Goal: Task Accomplishment & Management: Manage account settings

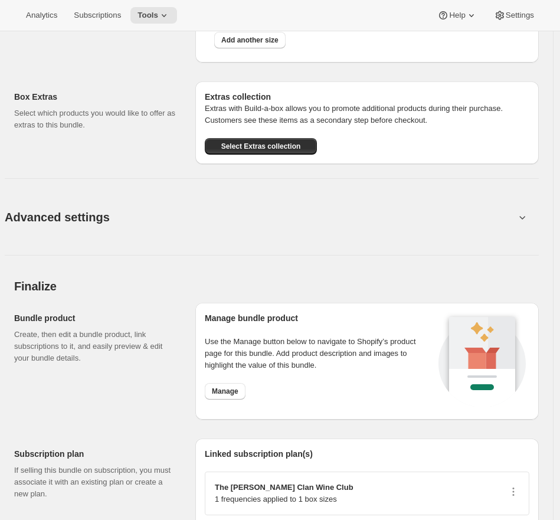
scroll to position [1888, 0]
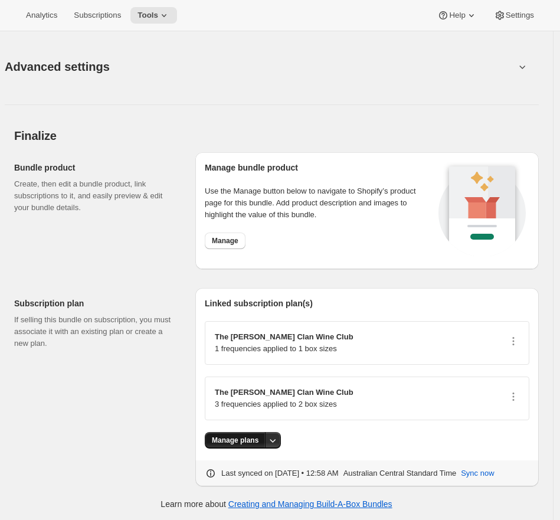
click at [243, 442] on span "Manage plans" at bounding box center [235, 439] width 47 height 9
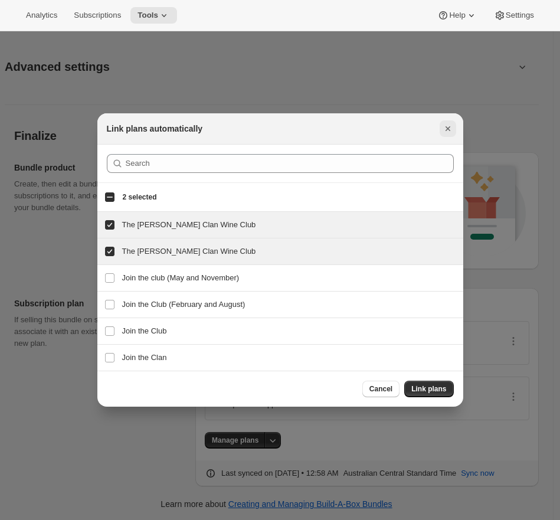
click at [444, 128] on icon "Close" at bounding box center [448, 129] width 12 height 12
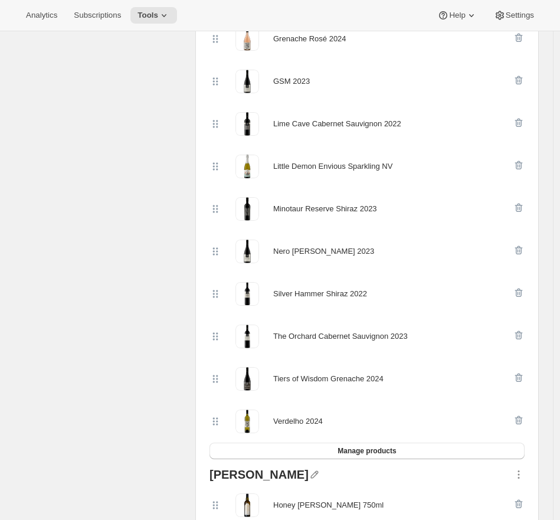
scroll to position [245, 0]
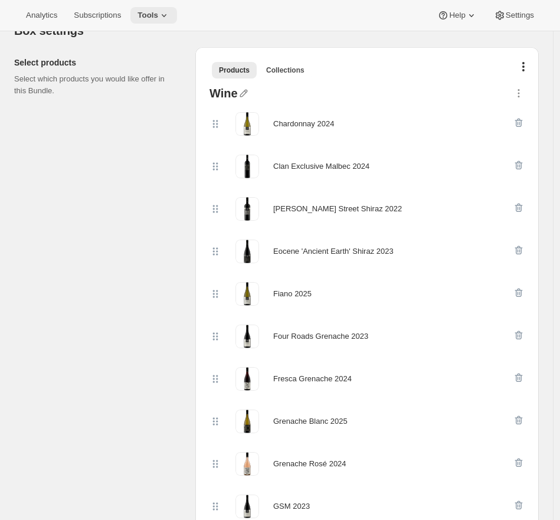
click at [168, 21] on button "Tools" at bounding box center [153, 15] width 47 height 17
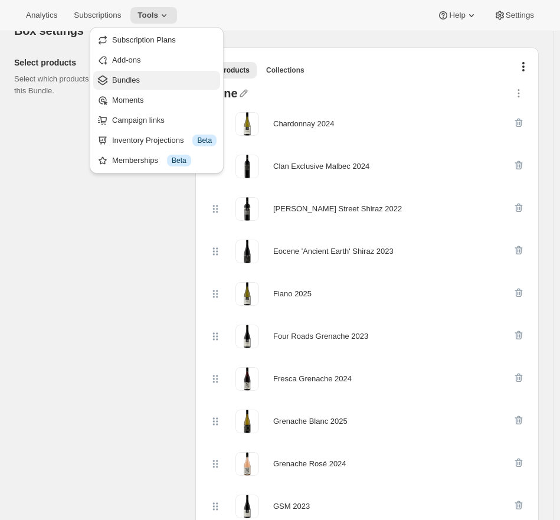
click at [152, 74] on span "Bundles" at bounding box center [164, 80] width 104 height 12
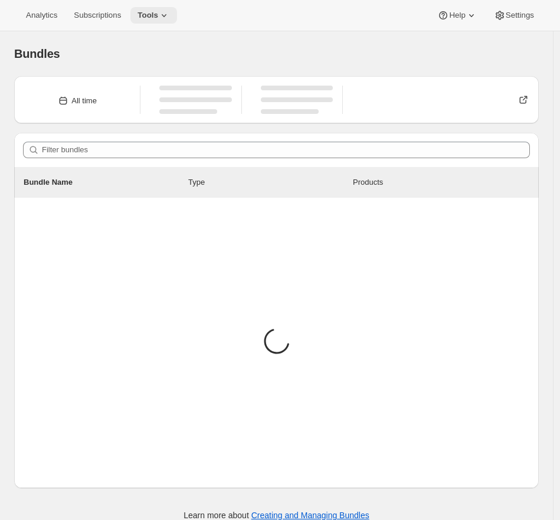
click at [169, 18] on icon at bounding box center [164, 15] width 12 height 12
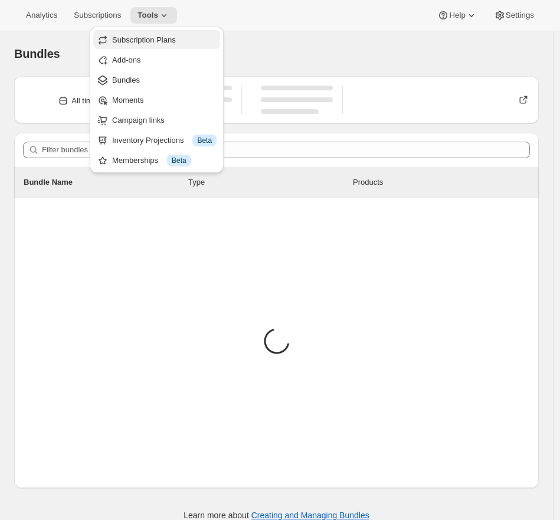
click at [159, 44] on span "Subscription Plans" at bounding box center [164, 40] width 104 height 12
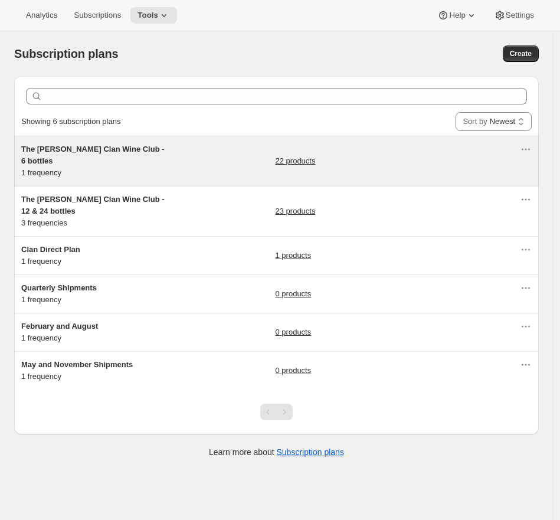
click at [219, 164] on div "The Maxwell Clan Wine Club - 6 bottles 1 frequency 22 products" at bounding box center [270, 160] width 498 height 35
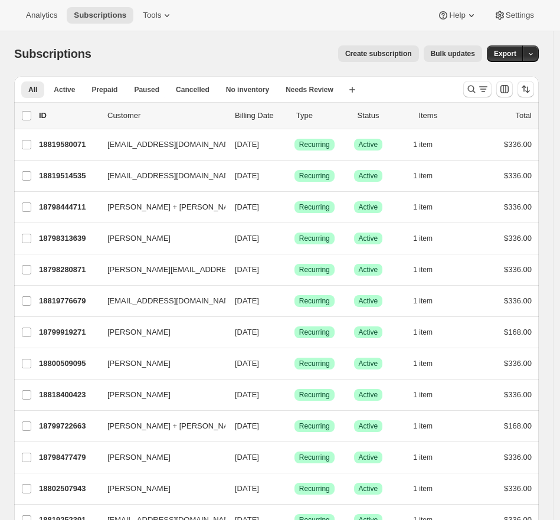
click at [222, 47] on div "Create subscription Bulk updates" at bounding box center [294, 53] width 376 height 17
click at [159, 21] on button "Tools" at bounding box center [158, 15] width 44 height 17
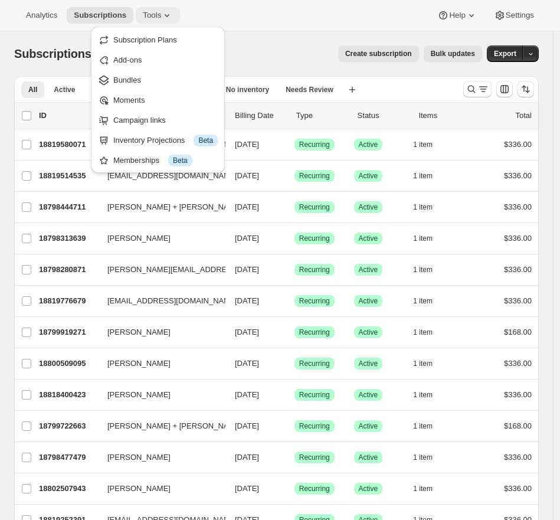
click at [165, 16] on icon at bounding box center [167, 15] width 12 height 12
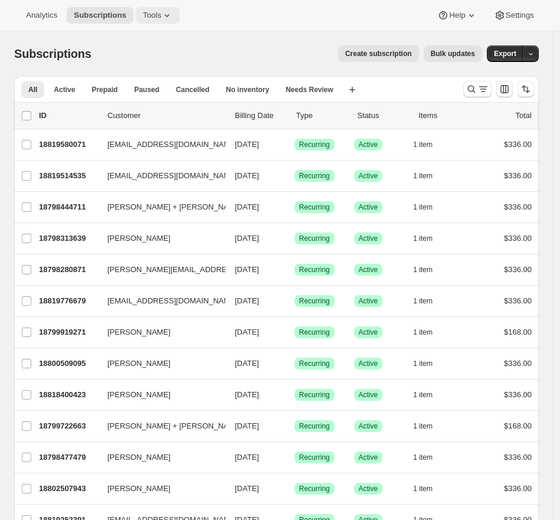
click at [160, 11] on span "Tools" at bounding box center [152, 15] width 18 height 9
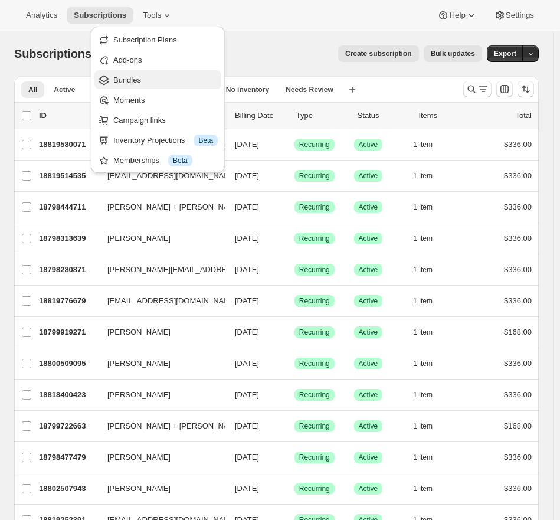
click at [136, 77] on span "Bundles" at bounding box center [127, 79] width 28 height 9
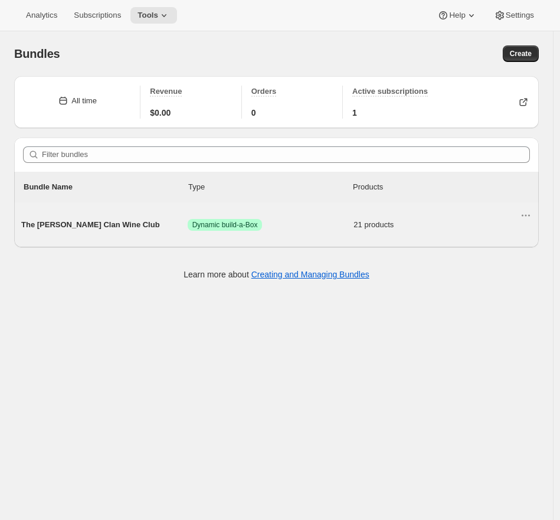
click at [183, 237] on div "The [PERSON_NAME] Clan Wine Club Success Dynamic build-a-Box 21 products" at bounding box center [270, 224] width 498 height 31
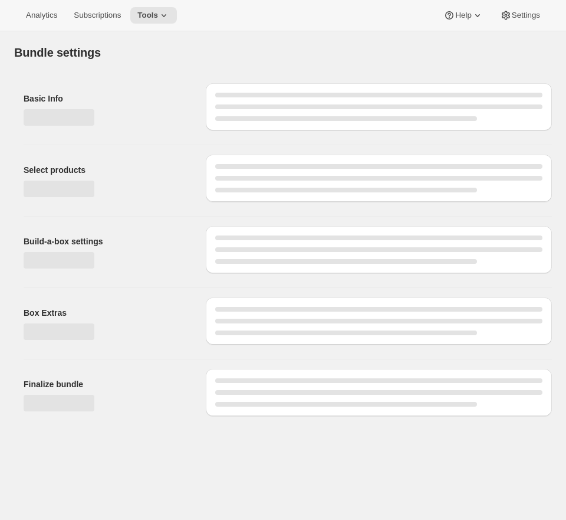
type input "The [PERSON_NAME] Clan Wine Club"
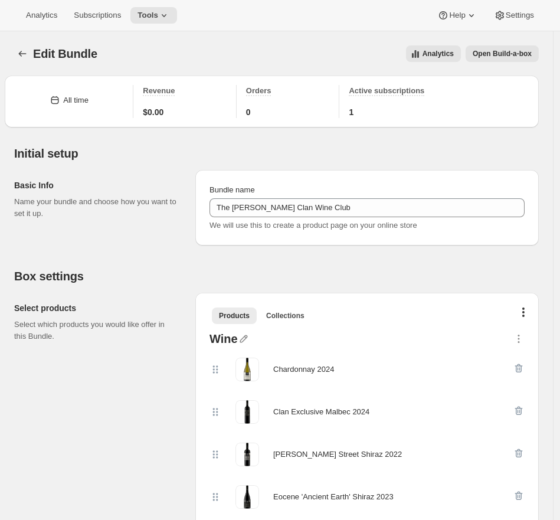
click at [503, 58] on span "Open Build-a-box" at bounding box center [501, 53] width 59 height 9
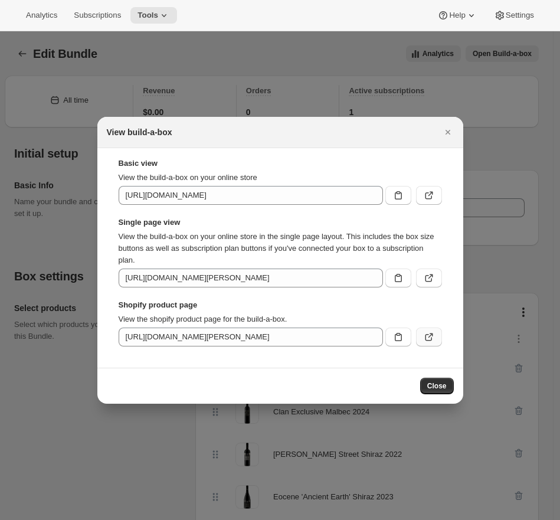
click at [428, 330] on button ":re3:" at bounding box center [429, 336] width 26 height 19
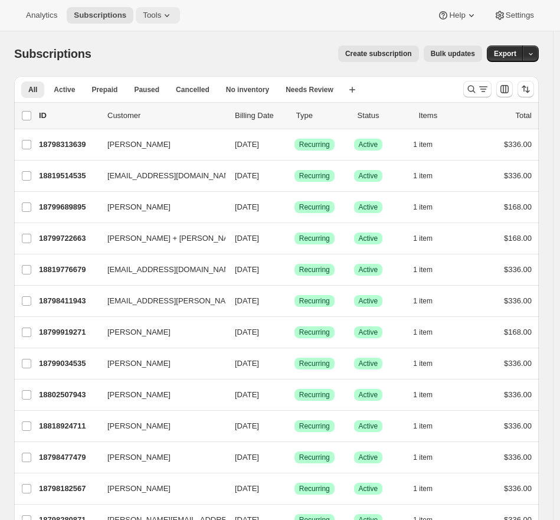
click at [161, 15] on span "Tools" at bounding box center [152, 15] width 18 height 9
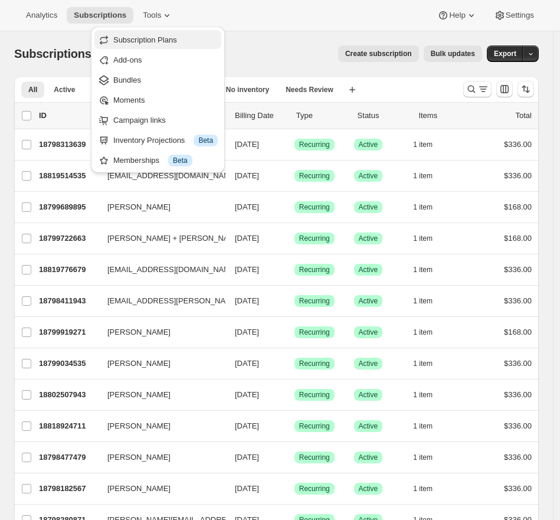
click at [168, 41] on span "Subscription Plans" at bounding box center [145, 39] width 64 height 9
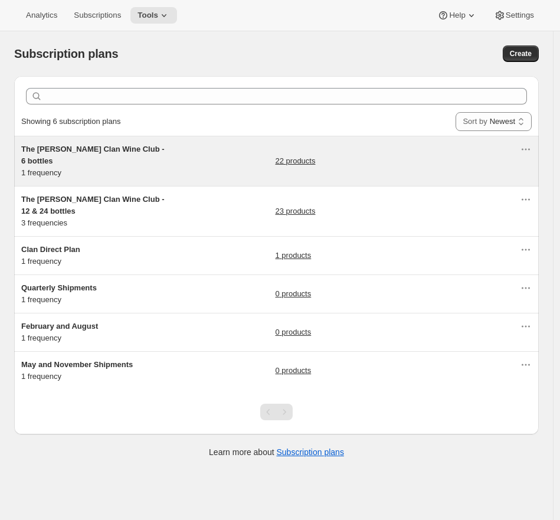
click at [202, 156] on div "The Maxwell Clan Wine Club - 6 bottles 1 frequency 22 products" at bounding box center [270, 160] width 498 height 35
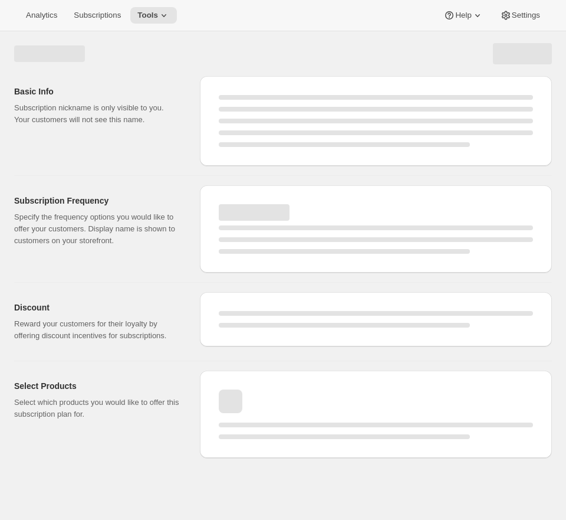
select select "WEEK"
select select "MONTH"
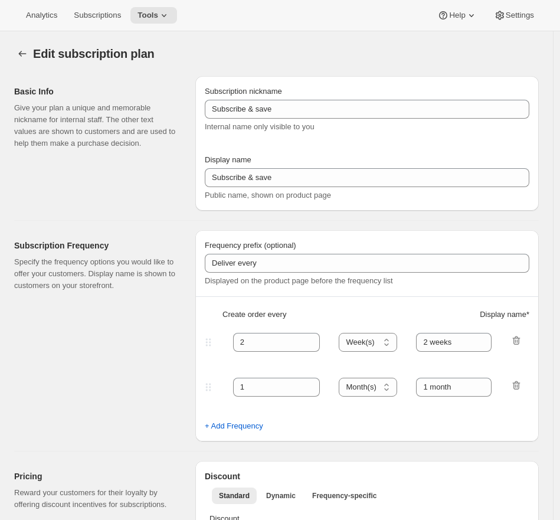
type input "The Maxwell Clan Wine Club - 6 bottles"
type input "The [PERSON_NAME] Clan Wine Club"
type input "3"
select select "MONTH"
type input "3 months"
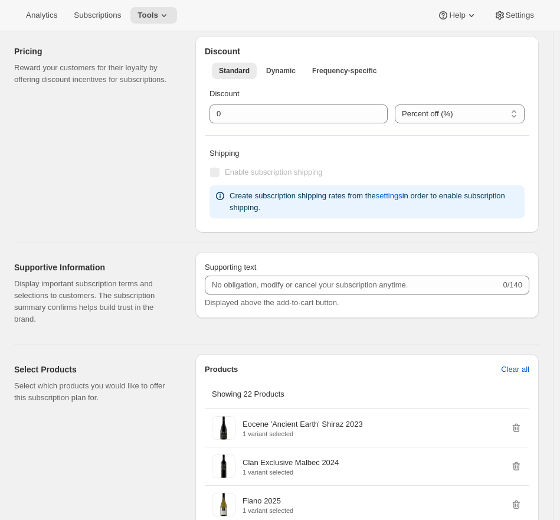
scroll to position [384, 0]
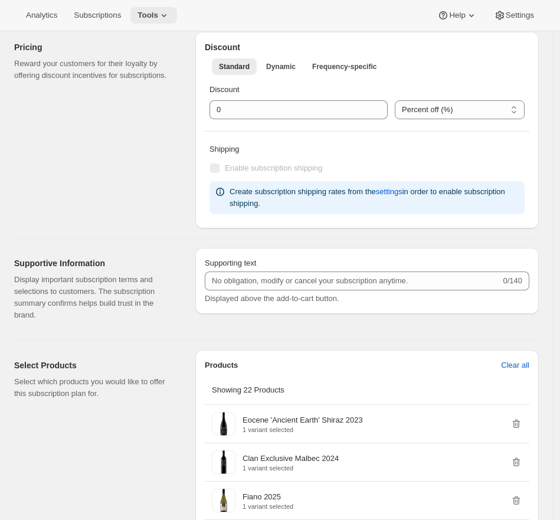
click at [149, 17] on span "Tools" at bounding box center [147, 15] width 21 height 9
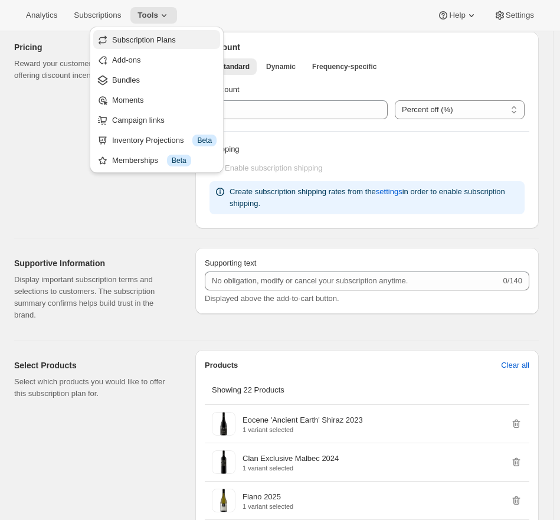
click at [139, 34] on span "Subscription Plans" at bounding box center [164, 40] width 104 height 12
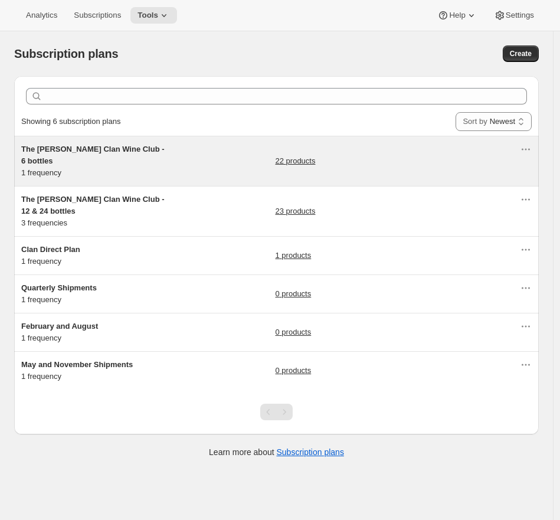
click at [360, 162] on div "22 products" at bounding box center [397, 160] width 245 height 35
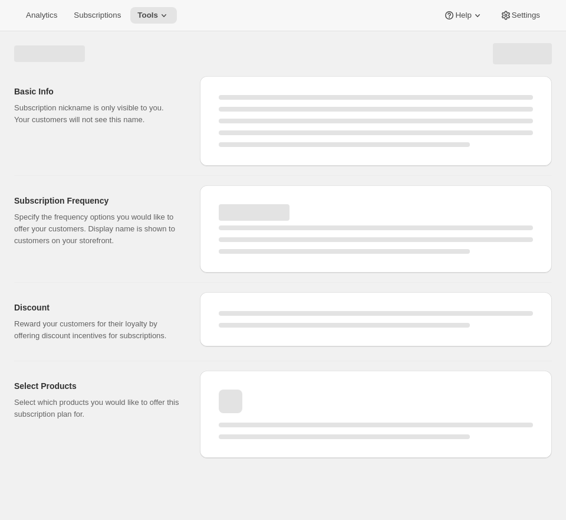
select select "WEEK"
select select "MONTH"
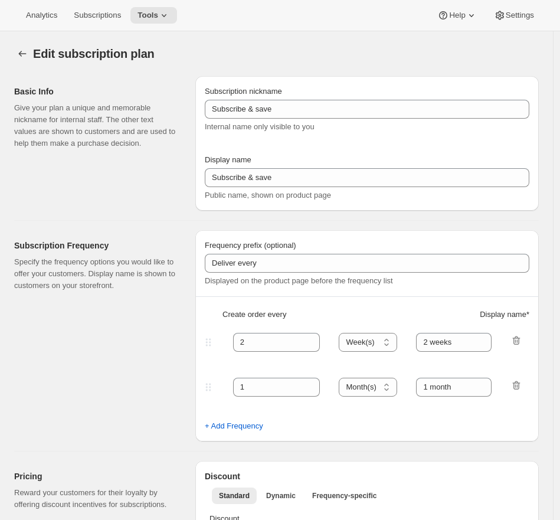
type input "The Maxwell Clan Wine Club - 6 bottles"
type input "The [PERSON_NAME] Clan Wine Club"
type input "3"
select select "MONTH"
type input "3 months"
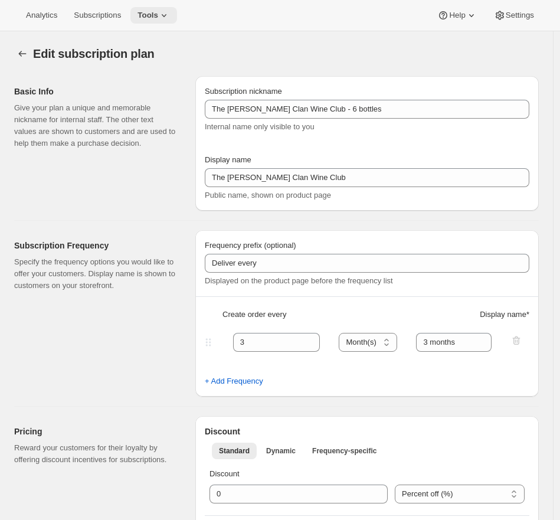
click at [163, 16] on icon at bounding box center [164, 15] width 12 height 12
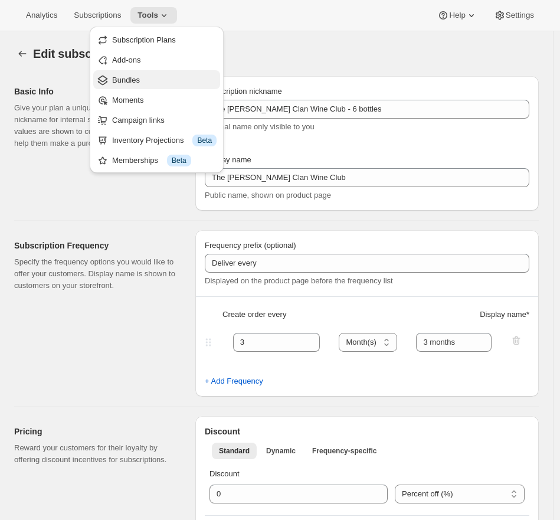
click at [142, 77] on span "Bundles" at bounding box center [164, 80] width 104 height 12
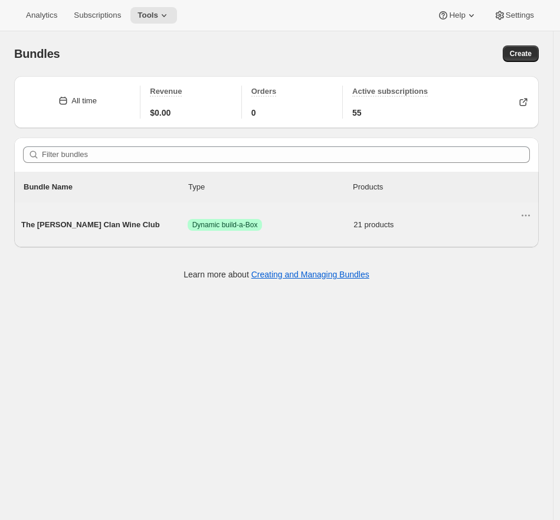
click at [298, 225] on span "Success Dynamic build-a-Box" at bounding box center [271, 225] width 166 height 12
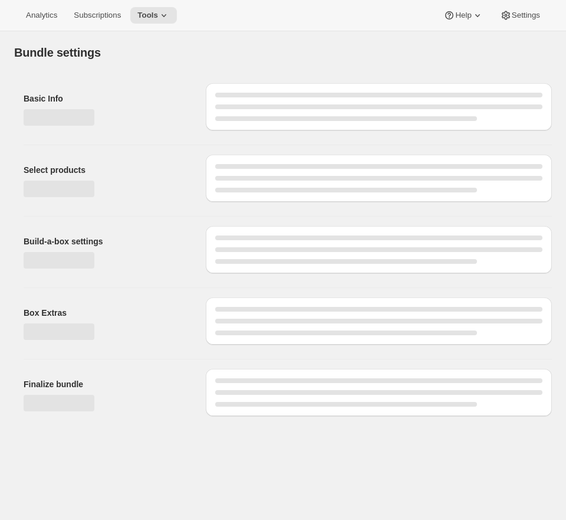
type input "The [PERSON_NAME] Clan Wine Club"
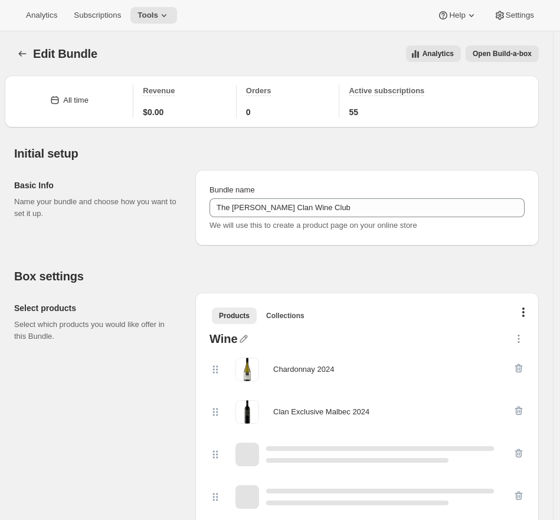
click at [494, 52] on span "Open Build-a-box" at bounding box center [501, 53] width 59 height 9
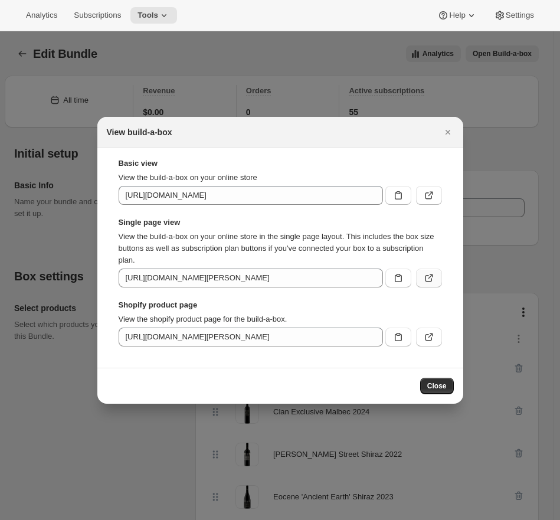
click at [425, 272] on icon ":rhd:" at bounding box center [429, 278] width 12 height 12
click at [333, 51] on div at bounding box center [280, 260] width 560 height 520
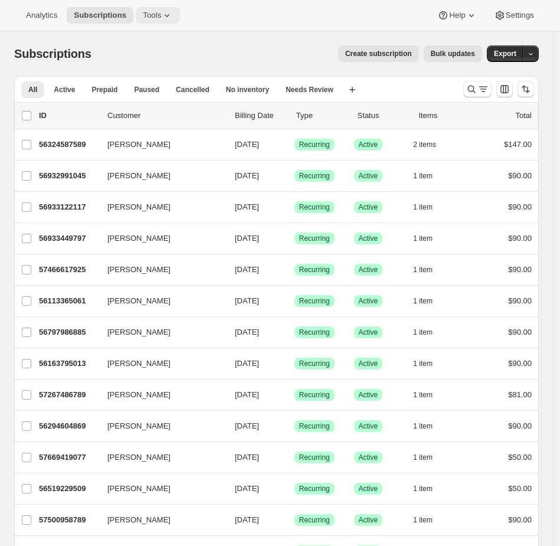
click at [147, 14] on span "Tools" at bounding box center [152, 15] width 18 height 9
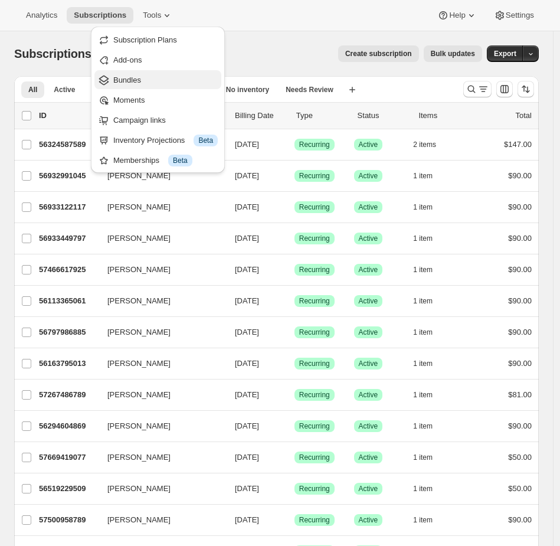
click at [148, 78] on span "Bundles" at bounding box center [165, 80] width 104 height 12
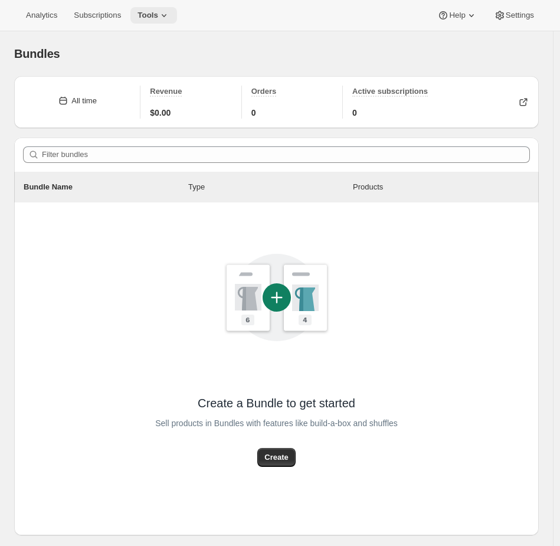
click at [173, 7] on button "Tools" at bounding box center [153, 15] width 47 height 17
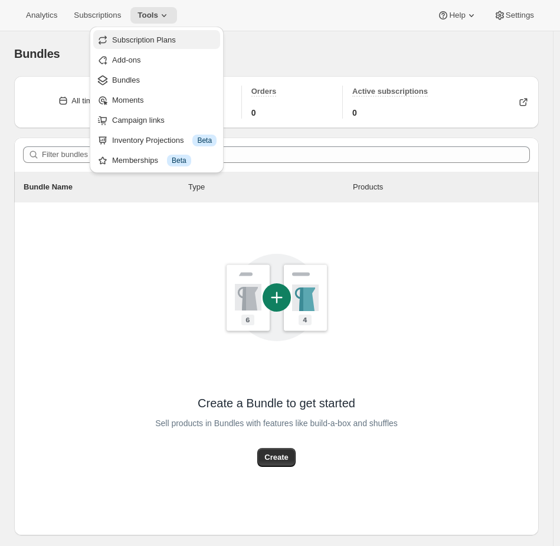
click at [158, 40] on span "Subscription Plans" at bounding box center [144, 39] width 64 height 9
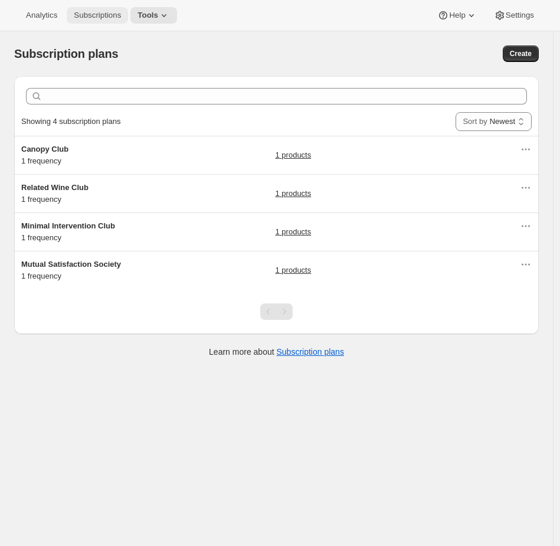
click at [114, 21] on button "Subscriptions" at bounding box center [97, 15] width 61 height 17
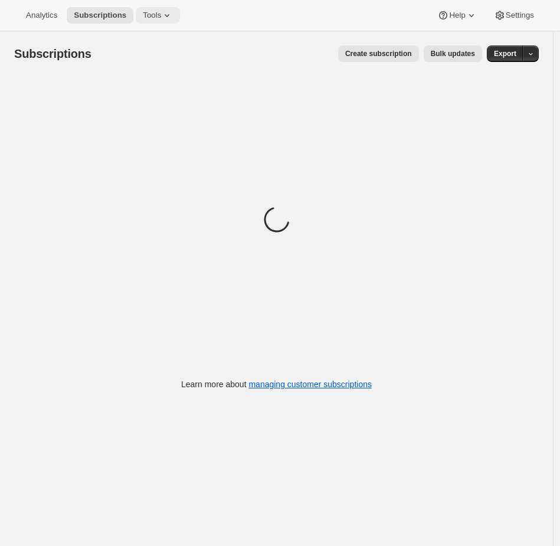
click at [147, 17] on span "Tools" at bounding box center [152, 15] width 18 height 9
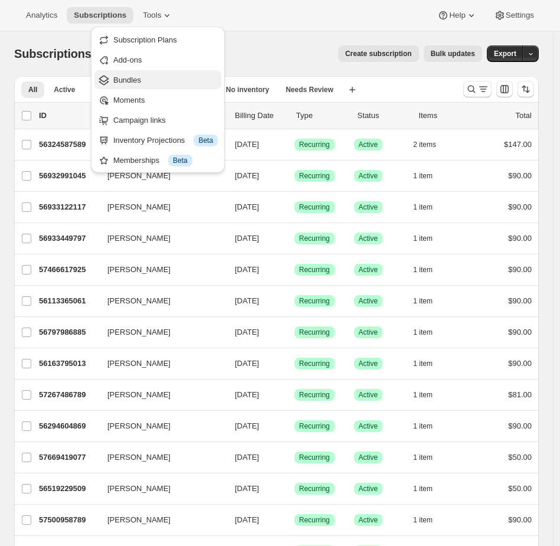
click at [130, 79] on span "Bundles" at bounding box center [127, 79] width 28 height 9
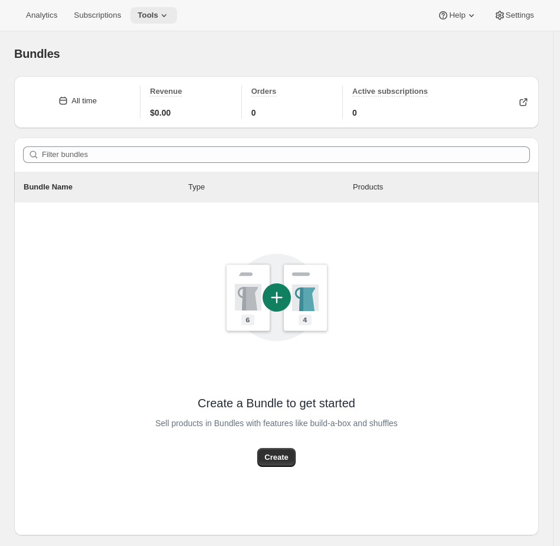
click at [140, 12] on button "Tools" at bounding box center [153, 15] width 47 height 17
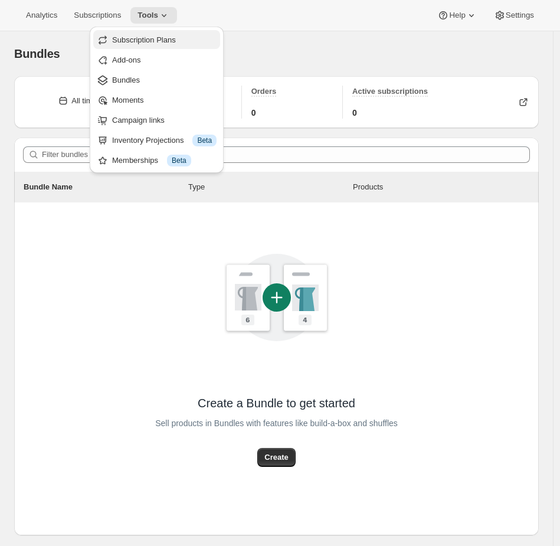
click at [155, 37] on span "Subscription Plans" at bounding box center [144, 39] width 64 height 9
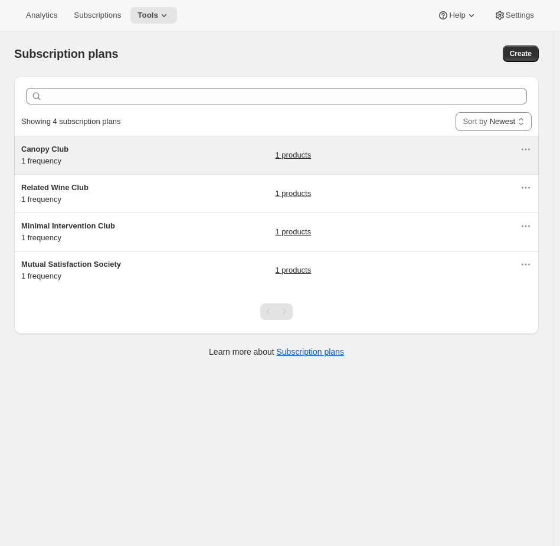
click at [172, 155] on div "Canopy Club 1 frequency 1 products" at bounding box center [270, 155] width 498 height 24
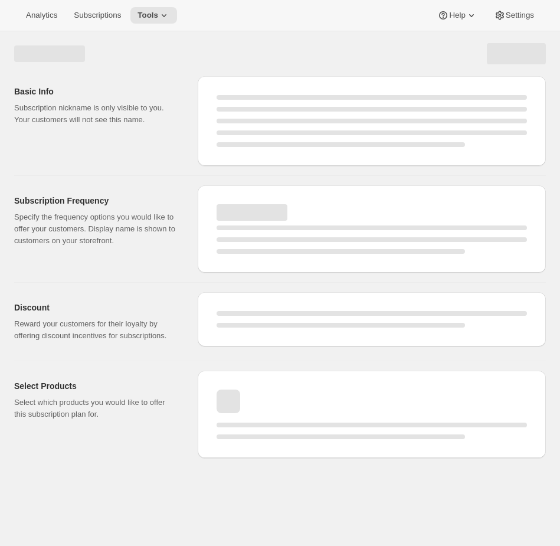
select select "WEEK"
select select "MONTH"
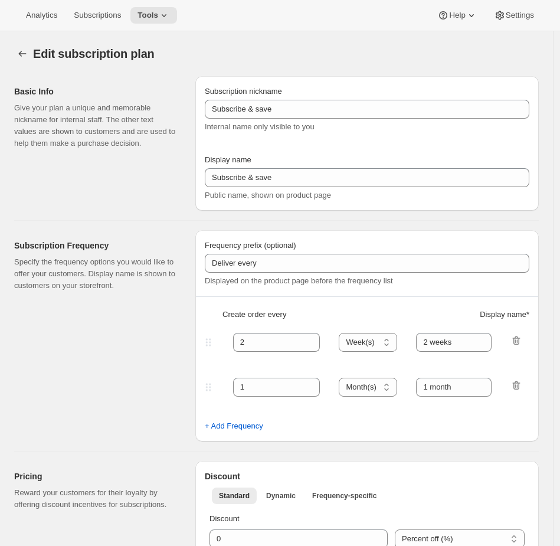
type input "Canopy Club"
type input "Join the Canopy Club"
type input "Renews every"
type input "1"
select select "YEAR"
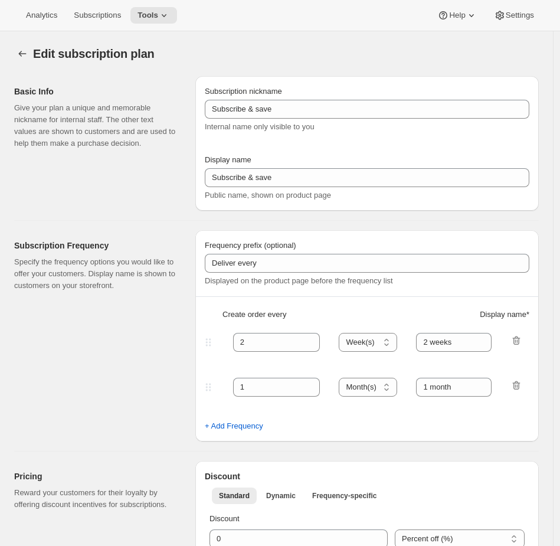
type input "1 year"
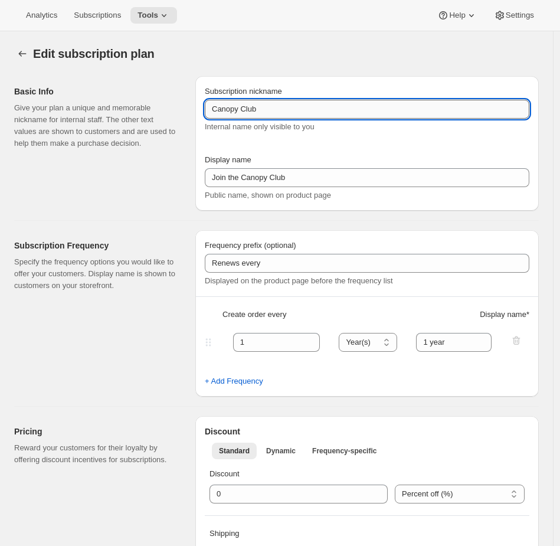
click at [268, 103] on input "Canopy Club" at bounding box center [367, 109] width 324 height 19
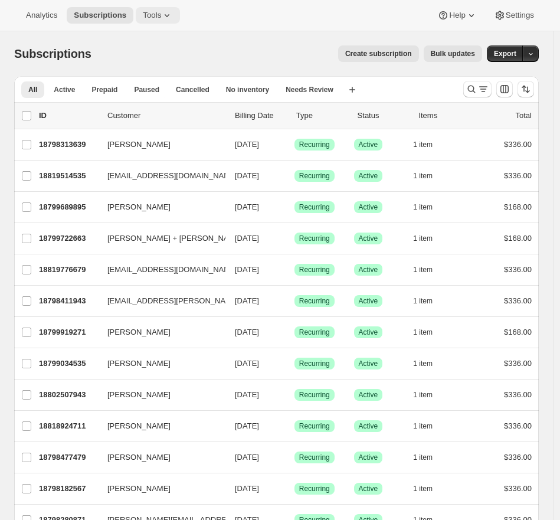
click at [150, 17] on span "Tools" at bounding box center [152, 15] width 18 height 9
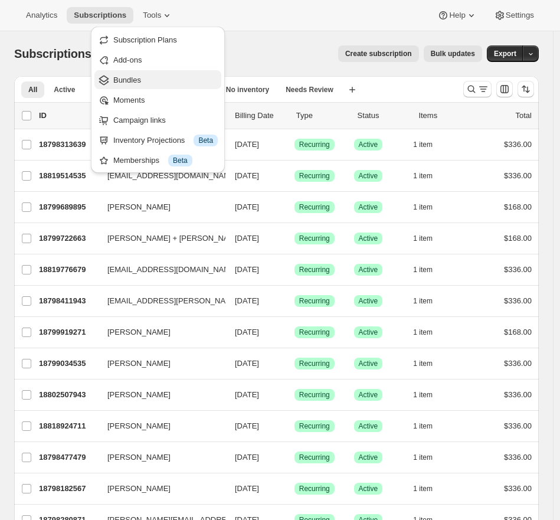
click at [130, 83] on span "Bundles" at bounding box center [127, 79] width 28 height 9
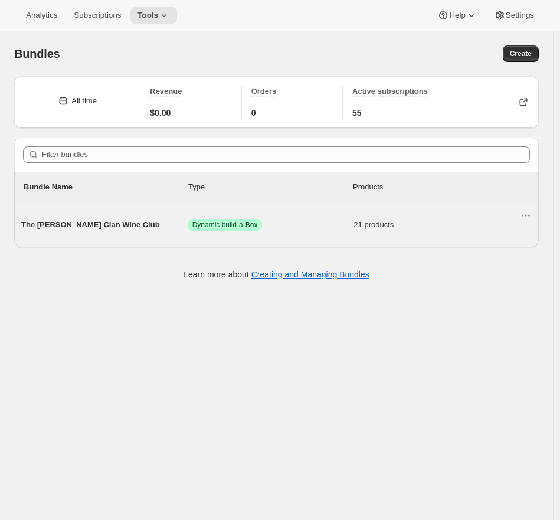
click at [277, 233] on div "The [PERSON_NAME] Clan Wine Club Success Dynamic build-a-Box 21 products" at bounding box center [270, 224] width 498 height 31
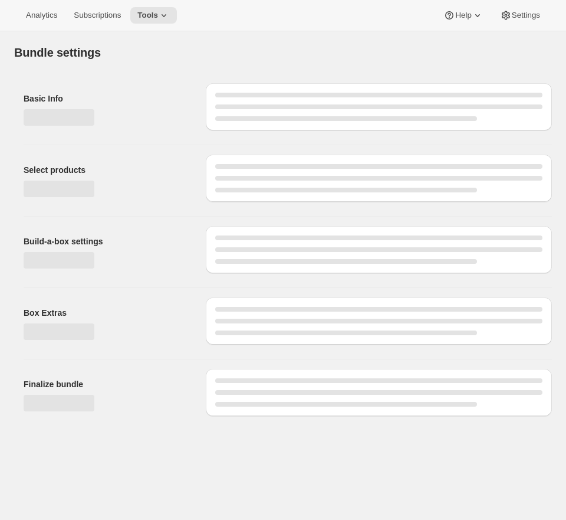
type input "The [PERSON_NAME] Clan Wine Club"
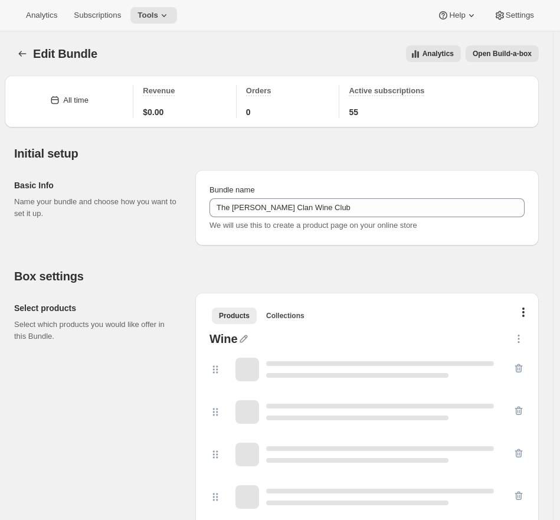
click at [496, 52] on span "Open Build-a-box" at bounding box center [501, 53] width 59 height 9
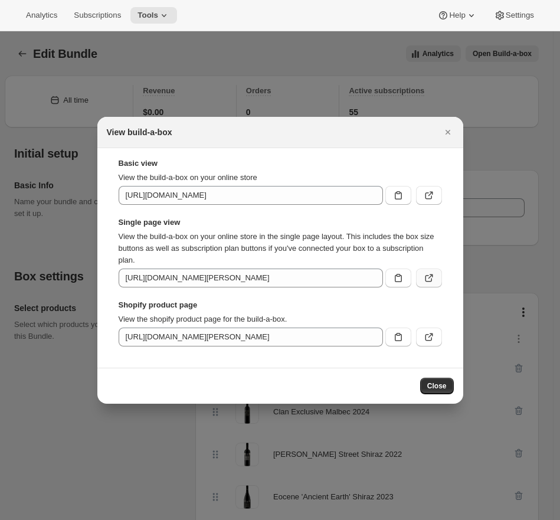
click at [426, 277] on icon ":re3:" at bounding box center [429, 278] width 12 height 12
